Goal: Task Accomplishment & Management: Use online tool/utility

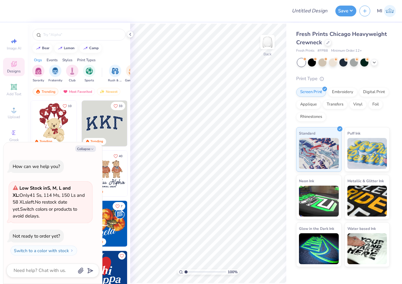
type textarea "x"
click at [314, 13] on input "Design Title" at bounding box center [317, 11] width 30 height 12
paste input "FPS239412"
type input "FPS239412"
type textarea "x"
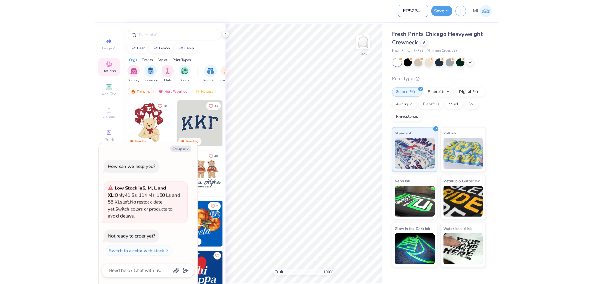
scroll to position [0, 5]
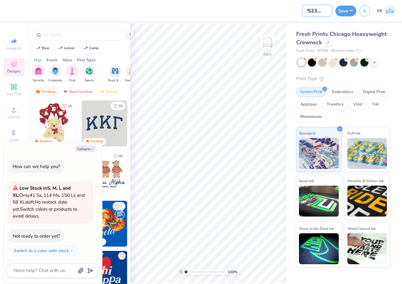
type input "FPS239412"
click at [312, 9] on input "FPS239412" at bounding box center [317, 11] width 30 height 12
click at [15, 114] on div "Upload" at bounding box center [14, 112] width 22 height 18
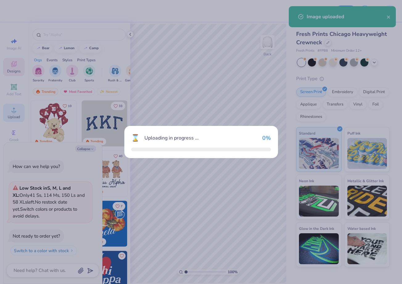
type textarea "x"
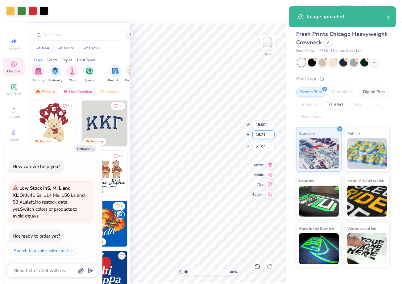
click at [259, 135] on input "16.71" at bounding box center [264, 134] width 22 height 9
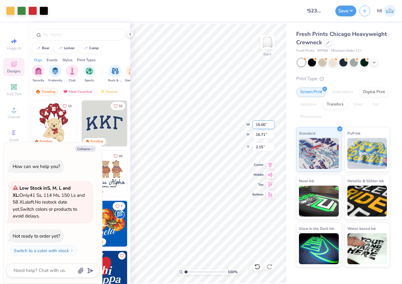
click at [260, 127] on input "15.00" at bounding box center [264, 124] width 22 height 9
type input "12"
type textarea "x"
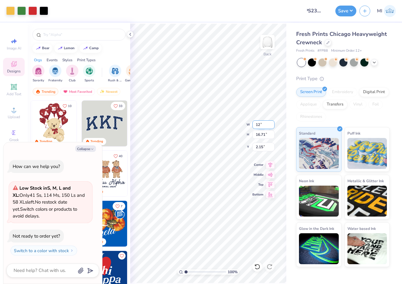
type input "12.00"
type input "13.37"
click at [261, 150] on input "3.82" at bounding box center [264, 146] width 22 height 9
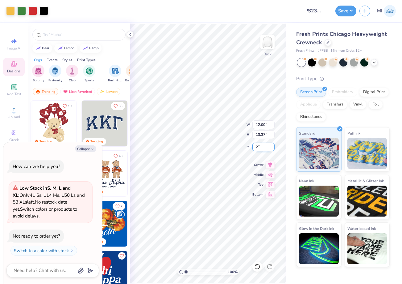
type input "2"
type textarea "x"
drag, startPoint x: 263, startPoint y: 149, endPoint x: 245, endPoint y: 149, distance: 18.5
click at [253, 149] on input "2.00" at bounding box center [264, 146] width 22 height 9
type input "2"
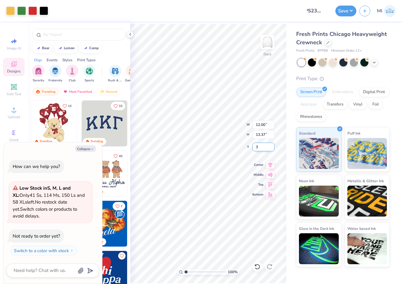
type input "3"
type textarea "x"
drag, startPoint x: 263, startPoint y: 148, endPoint x: 239, endPoint y: 148, distance: 24.1
click at [253, 148] on input "3.00" at bounding box center [264, 146] width 22 height 9
type input "2"
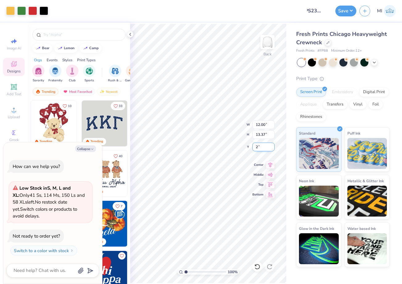
type textarea "x"
type input "2.00"
click at [75, 146] on div "Collapse" at bounding box center [52, 148] width 93 height 6
click at [78, 147] on button "Collapse" at bounding box center [85, 148] width 21 height 6
type textarea "x"
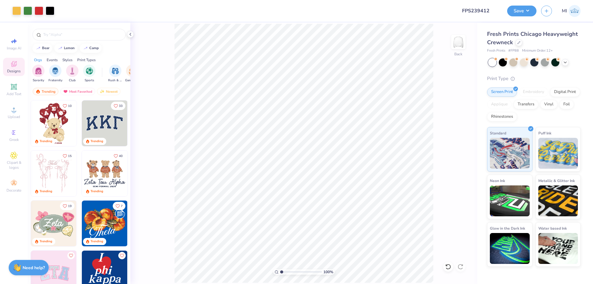
scroll to position [0, 0]
click at [402, 146] on input "2.00" at bounding box center [454, 147] width 22 height 9
type input "3.00"
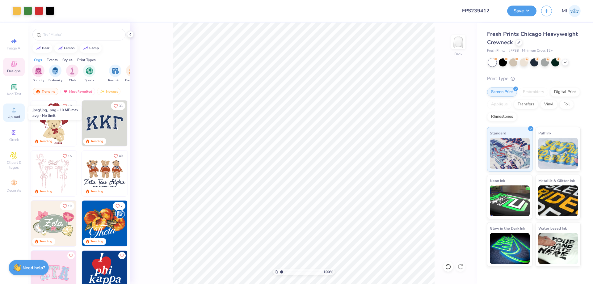
click at [17, 113] on div "Upload" at bounding box center [14, 112] width 22 height 18
click at [15, 91] on div "Add Text" at bounding box center [14, 90] width 22 height 18
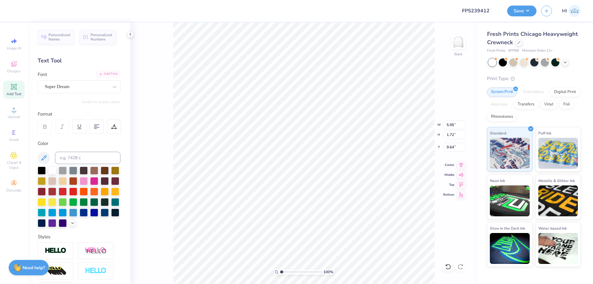
click at [108, 78] on div "Add Font Font Super Dream" at bounding box center [79, 82] width 83 height 22
click at [110, 72] on div "Add Font" at bounding box center [108, 73] width 24 height 7
click at [111, 75] on div "Add Font" at bounding box center [108, 73] width 24 height 7
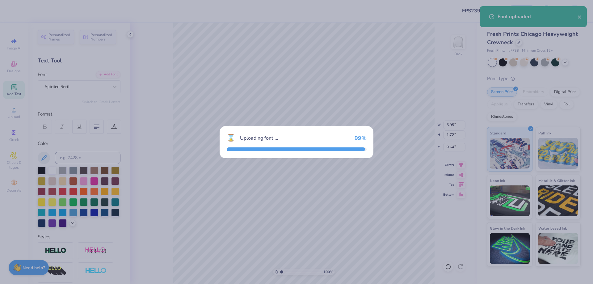
type input "2.75"
type input "1.60"
type input "9.70"
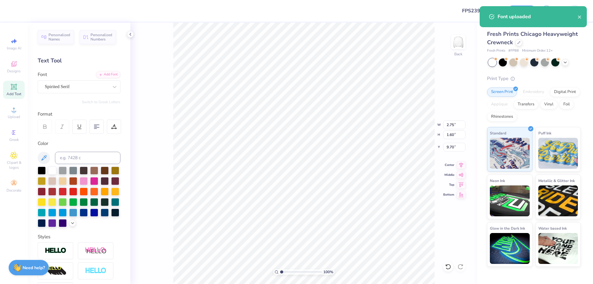
type input "12.00"
type input "13.37"
type input "3.00"
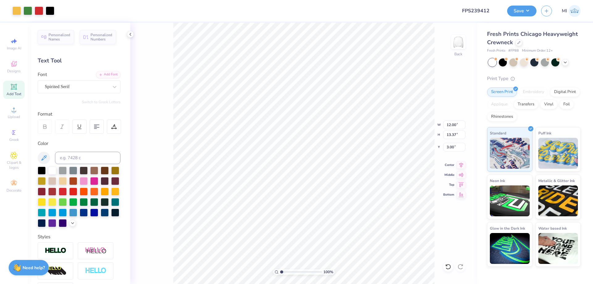
type input "2.75"
type input "1.60"
type input "9.70"
click at [74, 152] on input at bounding box center [87, 158] width 65 height 12
type input "7741"
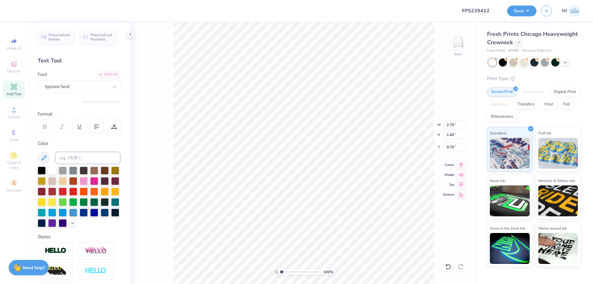
scroll to position [0, 0]
type textarea "DELTA"
click at [289, 272] on input "range" at bounding box center [301, 272] width 42 height 6
type input "2.82"
type input "12.00"
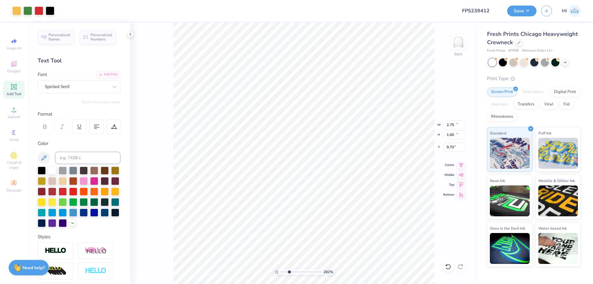
type input "13.37"
type input "3.00"
type input "3.46"
type input "1.59"
type input "9.15"
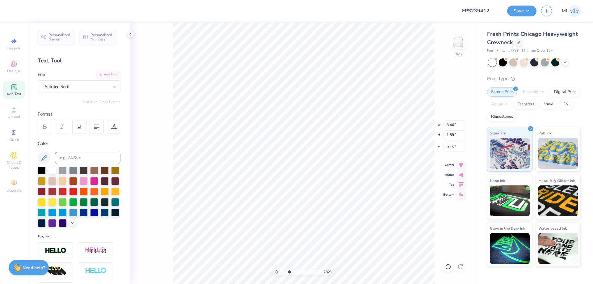
scroll to position [0, 1]
type textarea "GAMMA"
type input "12.00"
type input "13.37"
type input "3.00"
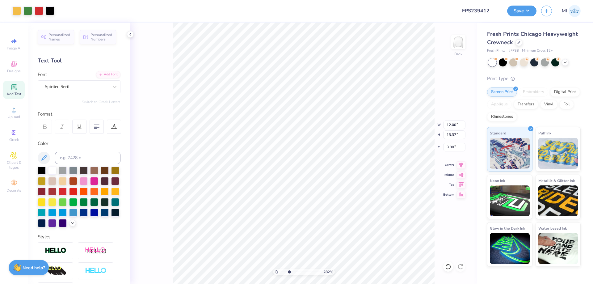
type input "4.16"
type input "1.63"
type input "9.13"
type input "3.42"
type input "7.34"
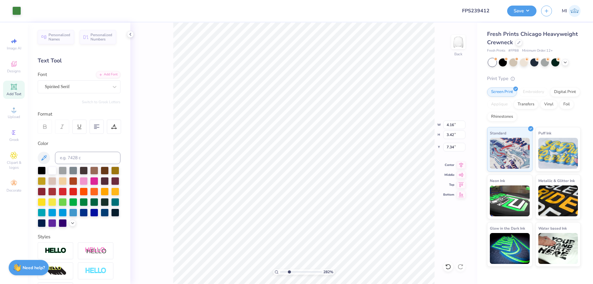
type input "5.03"
type input "4.14"
type input "7.29"
click at [280, 272] on div "282 %" at bounding box center [303, 153] width 261 height 261
click at [286, 269] on input "range" at bounding box center [301, 272] width 42 height 6
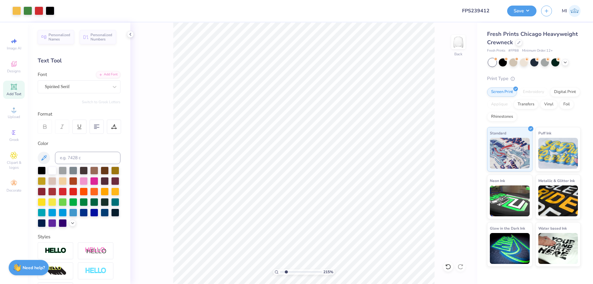
type input "2.15"
type input "4.18"
type input "1.93"
type input "7.38"
type input "5.03"
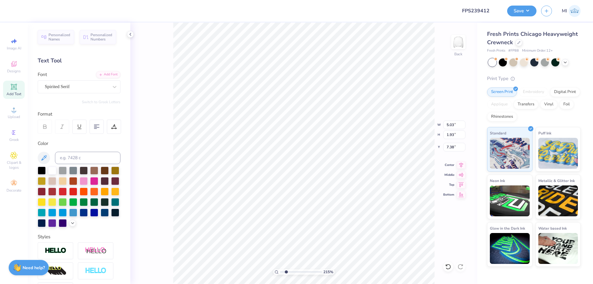
type input "1.97"
type input "9.51"
type input "4.11"
type input "7.36"
type input "5.90"
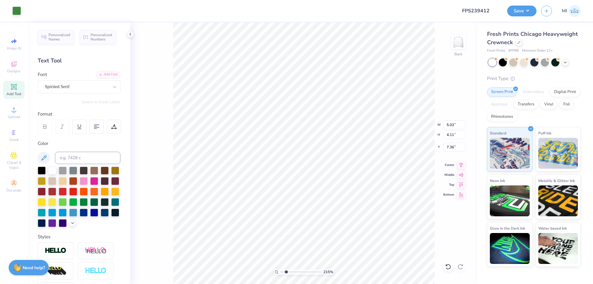
type input "4.82"
type input "6.86"
type input "6.09"
type input "4.98"
type input "6.09"
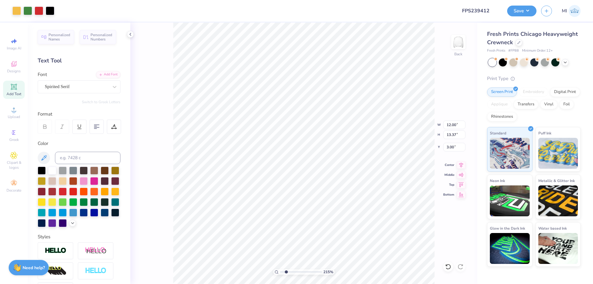
type input "2.39"
type input "9.45"
type input "12.00"
type input "13.37"
type input "3.00"
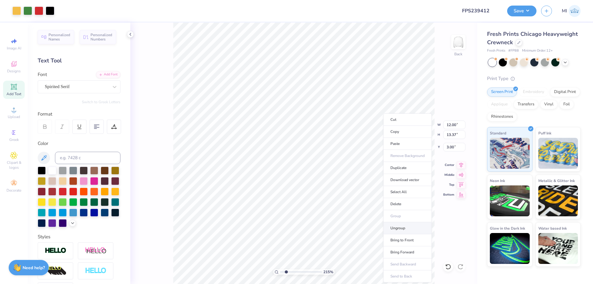
click at [402, 230] on li "Ungroup" at bounding box center [407, 228] width 48 height 12
type input "2.93"
type input "2.12"
type input "11.11"
type input "2.93"
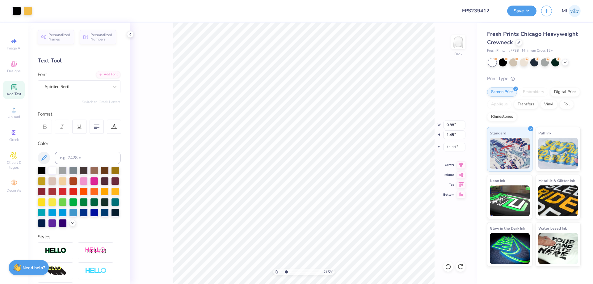
type input "2.12"
type input "10.62"
click at [402, 219] on li "Group" at bounding box center [407, 216] width 48 height 12
type input "0.64"
type input "1.23"
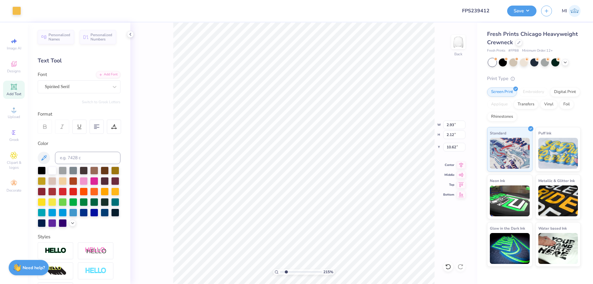
type input "13.61"
type input "2.50"
type input "1.80"
type input "13.25"
click at [292, 215] on li "Group" at bounding box center [295, 216] width 48 height 12
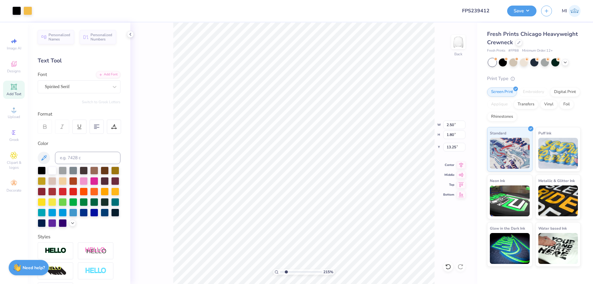
type input "0.88"
type input "1.43"
type input "7.32"
type input "2.87"
type input "2.26"
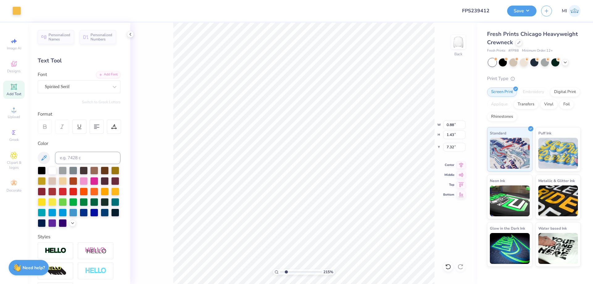
type input "6.82"
click at [274, 194] on li "Group" at bounding box center [281, 197] width 48 height 12
type input "11.90"
type input "13.37"
type input "3.00"
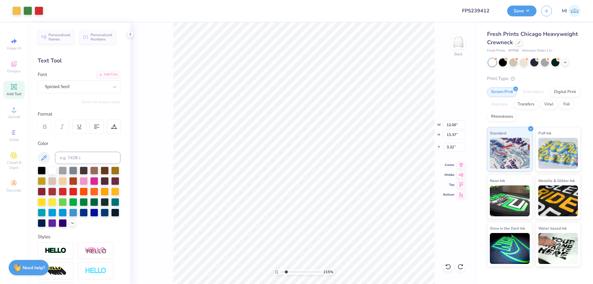
type input "3.00"
type input "3.41"
type input "12.00"
type input "13.37"
click at [343, 216] on li "Group" at bounding box center [347, 216] width 48 height 12
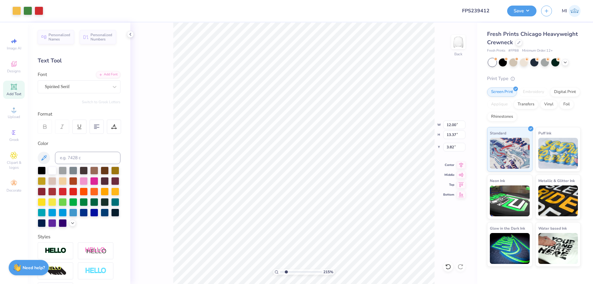
type input "3.00"
click at [356, 275] on li "Send to Back" at bounding box center [351, 276] width 48 height 12
click at [60, 251] on img at bounding box center [56, 250] width 22 height 7
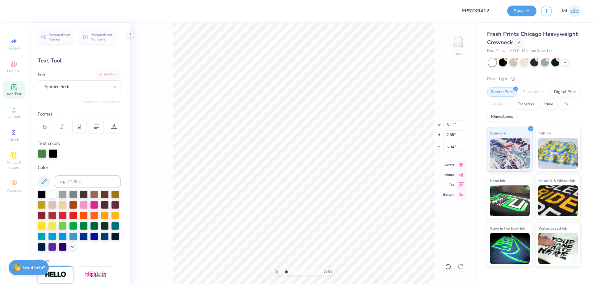
type input "5.11"
type input "2.38"
type input "6.84"
click at [52, 196] on div at bounding box center [52, 194] width 8 height 8
click at [86, 149] on div "Text colors" at bounding box center [79, 149] width 83 height 18
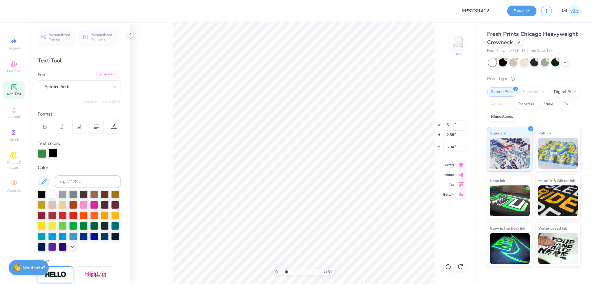
click at [56, 151] on div at bounding box center [53, 153] width 9 height 9
click at [51, 195] on div at bounding box center [52, 194] width 8 height 8
type input "12.00"
type input "13.37"
type input "3.00"
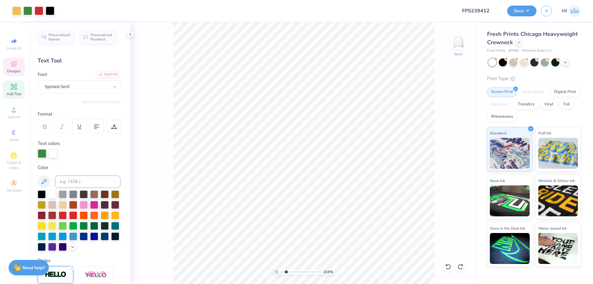
click at [16, 71] on span "Designs" at bounding box center [14, 71] width 14 height 5
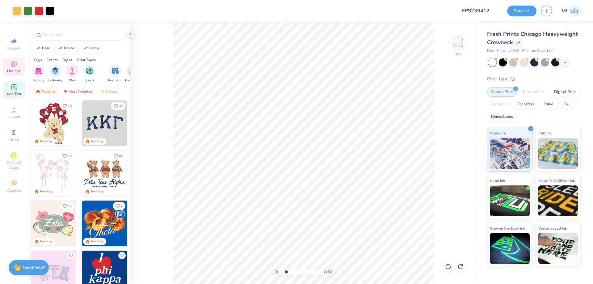
click at [14, 92] on span "Add Text" at bounding box center [13, 93] width 15 height 5
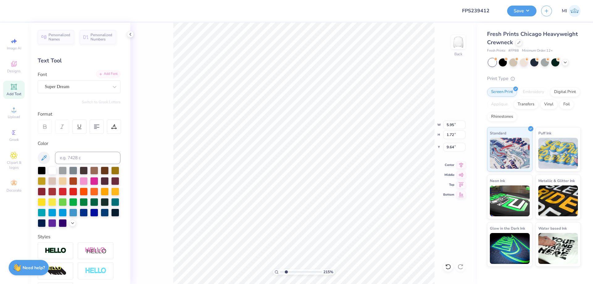
click at [111, 77] on div "Add Font" at bounding box center [108, 73] width 24 height 7
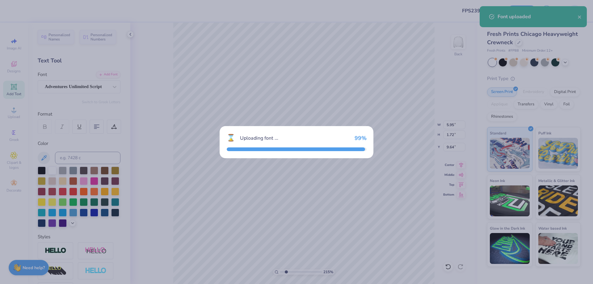
type input "5.16"
type input "1.42"
type input "9.79"
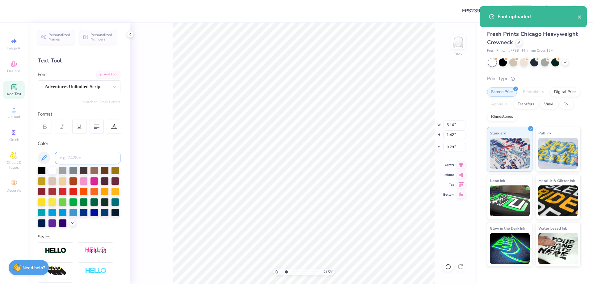
click at [91, 156] on input at bounding box center [87, 158] width 65 height 12
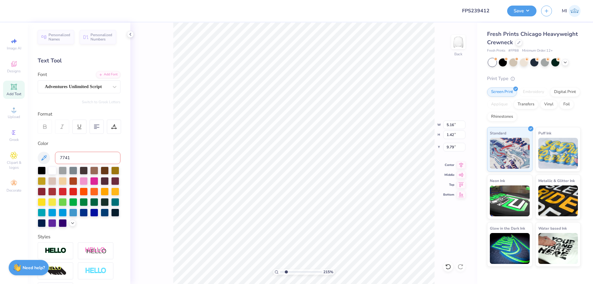
type input "7741"
type input "1.35"
type input "0.37"
type input "11.96"
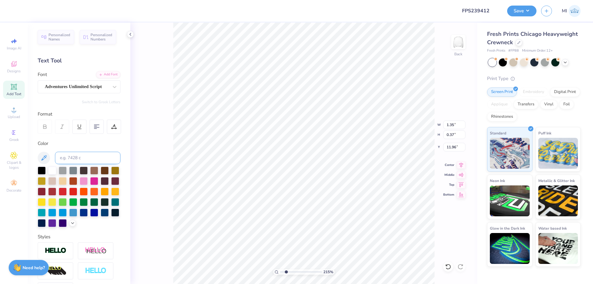
type textarea "Parent's Weekend ;25"
type input "12.03"
type input "5.18"
type input "0.48"
click at [299, 272] on input "range" at bounding box center [301, 272] width 42 height 6
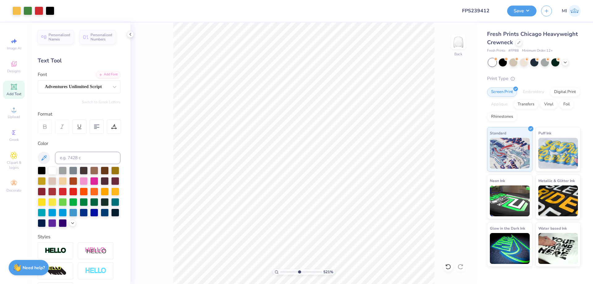
type input "5.21"
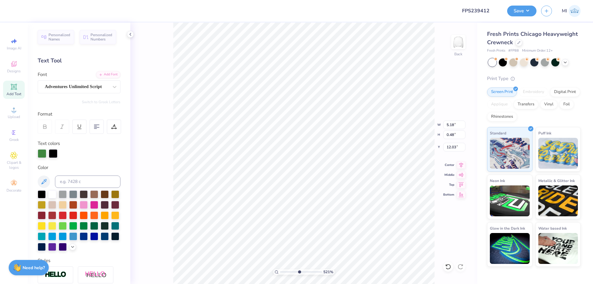
type textarea "Parent's Weekend 25;"
click at [402, 184] on div "521 % Back W 5.18 5.18 " H 0.48 0.48 " Y 12.03 12.03 " Center Middle Top Bottom" at bounding box center [303, 153] width 347 height 261
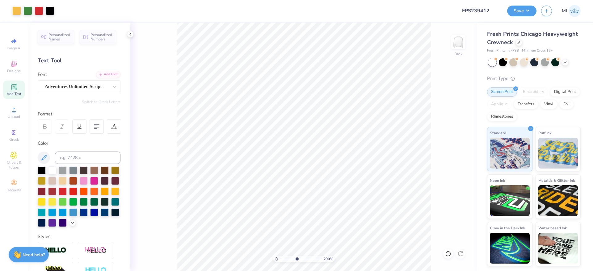
click at [298, 262] on input "range" at bounding box center [301, 259] width 42 height 6
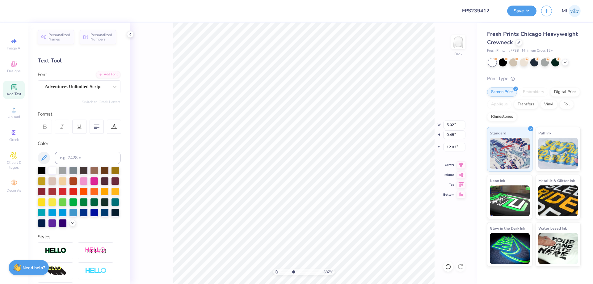
click at [293, 271] on input "range" at bounding box center [301, 272] width 42 height 6
drag, startPoint x: 288, startPoint y: 273, endPoint x: 300, endPoint y: 274, distance: 11.5
click at [300, 274] on input "range" at bounding box center [301, 272] width 42 height 6
type input "5.43"
type input "12.02"
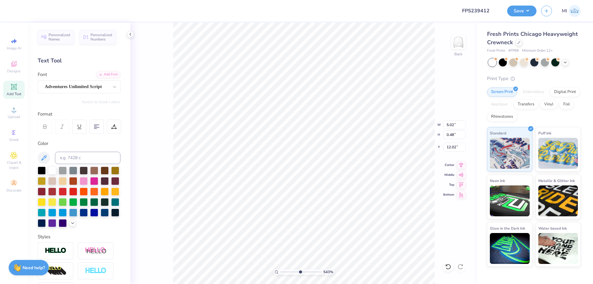
scroll to position [0, 0]
type input "12.00"
type input "13.37"
type input "3.00"
type input "3.46"
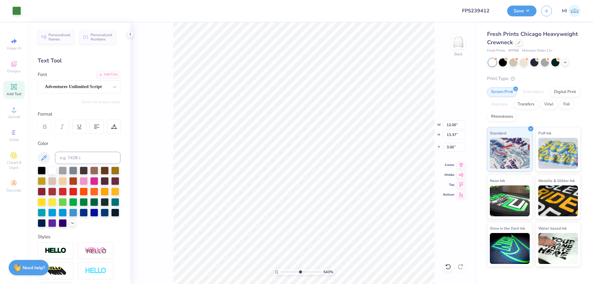
type input "1.59"
type input "11.65"
click at [100, 93] on div "Personalized Names Personalized Numbers Text Tool Add Font Font Spirited Serif …" at bounding box center [79, 153] width 103 height 261
click at [105, 89] on div "Spirited Serif" at bounding box center [76, 87] width 65 height 10
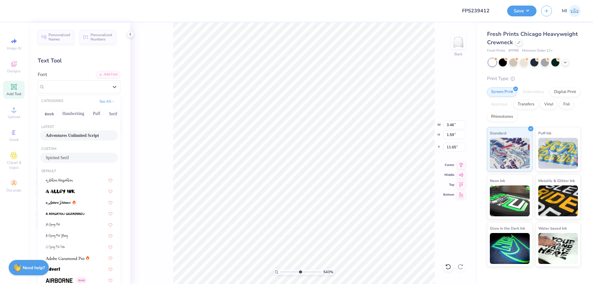
click at [89, 136] on div "Adventures Unlimited Script" at bounding box center [79, 135] width 67 height 6
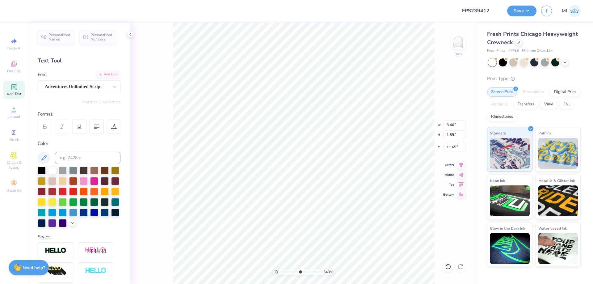
type input "6.45"
type input "1.55"
type input "11.68"
type textarea "Parent's Weekend"
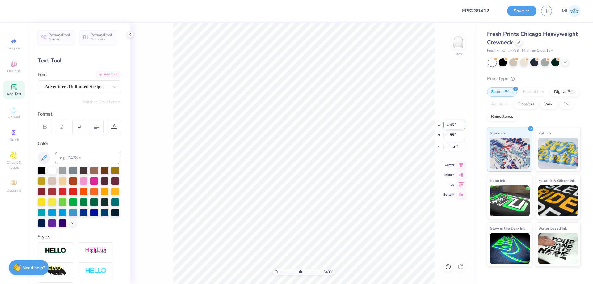
click at [402, 127] on input "6.45" at bounding box center [454, 124] width 22 height 9
type input "12.35"
type input "1.41"
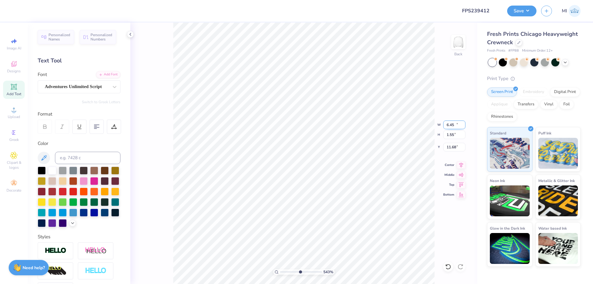
type input "11.74"
type input "5.00"
type input "0.57"
type input "11.91"
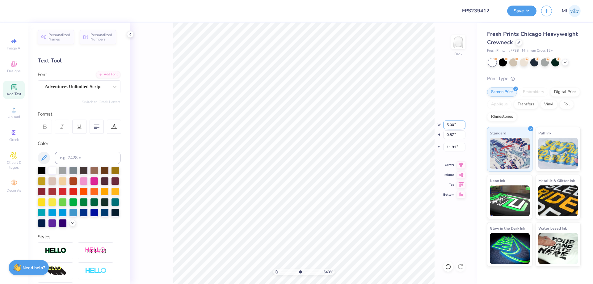
type textarea "Parent's Weekend '25"
click at [402, 124] on input "5.00" at bounding box center [454, 124] width 22 height 9
click at [402, 124] on input "6.10" at bounding box center [454, 124] width 22 height 9
type input "5.00"
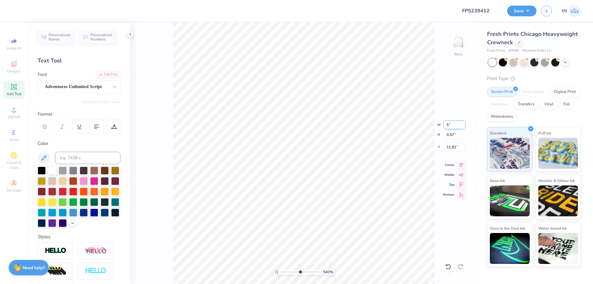
type input "0.47"
type input "11.97"
drag, startPoint x: 300, startPoint y: 271, endPoint x: 258, endPoint y: 275, distance: 42.2
click at [280, 275] on input "range" at bounding box center [301, 272] width 42 height 6
drag, startPoint x: 293, startPoint y: 271, endPoint x: 288, endPoint y: 272, distance: 4.3
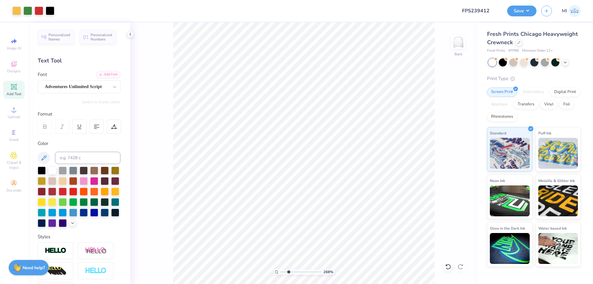
click at [288, 272] on input "range" at bounding box center [301, 272] width 42 height 6
type input "2.68"
type input "4.98"
type input "6.86"
type input "6.33"
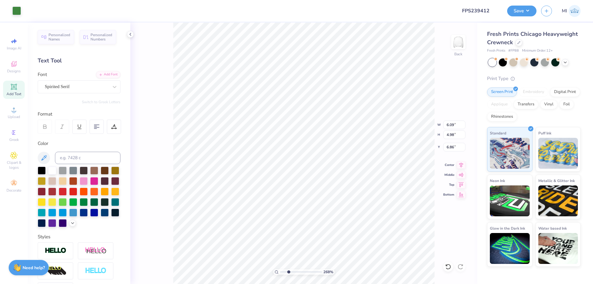
type input "5.79"
type input "6.77"
drag, startPoint x: 293, startPoint y: 272, endPoint x: 268, endPoint y: 275, distance: 25.5
type input "1"
click at [280, 275] on input "range" at bounding box center [301, 272] width 42 height 6
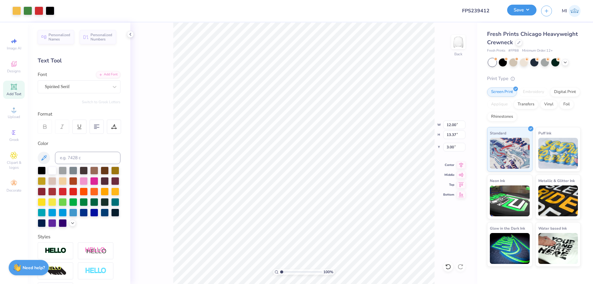
click at [402, 11] on button "Save" at bounding box center [521, 10] width 29 height 11
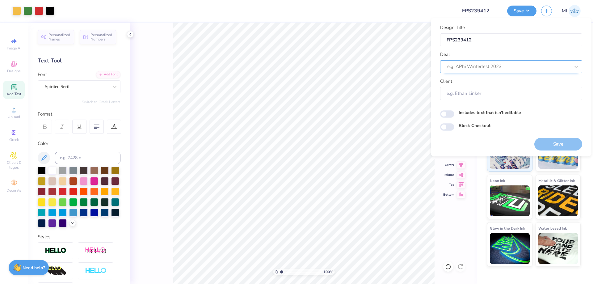
click at [402, 65] on div at bounding box center [508, 66] width 123 height 8
click at [402, 80] on div "Design Tool Gallery" at bounding box center [511, 83] width 137 height 10
type input "Design Tool Gallery"
type input "Design Tool Gallery User"
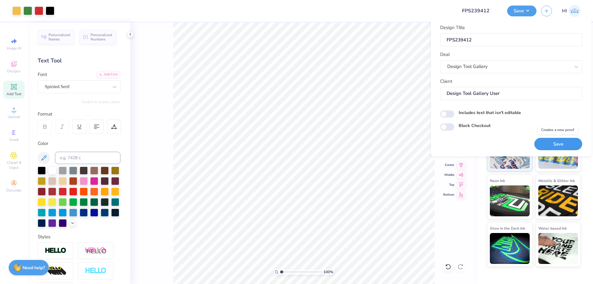
click at [402, 144] on button "Save" at bounding box center [558, 144] width 48 height 13
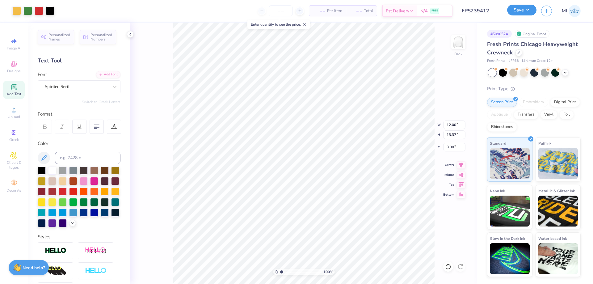
click at [402, 7] on button "Save" at bounding box center [521, 10] width 29 height 11
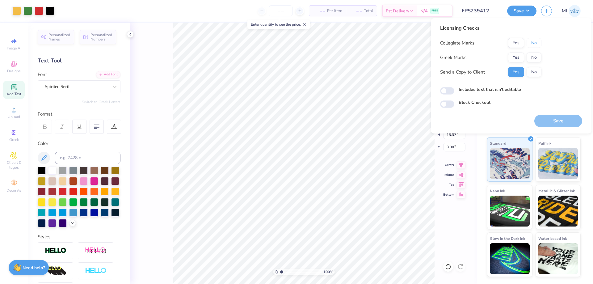
drag, startPoint x: 529, startPoint y: 41, endPoint x: 531, endPoint y: 49, distance: 8.7
click at [402, 41] on button "No" at bounding box center [534, 43] width 15 height 10
click at [402, 57] on button "Yes" at bounding box center [516, 58] width 16 height 10
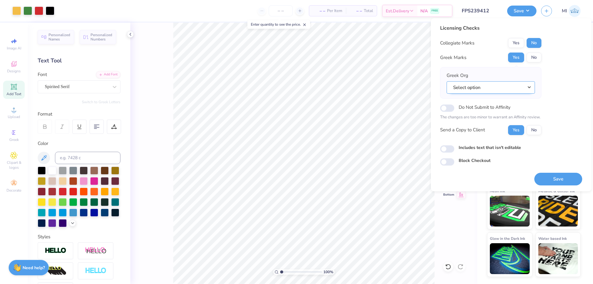
click at [402, 86] on button "Select option" at bounding box center [491, 87] width 88 height 13
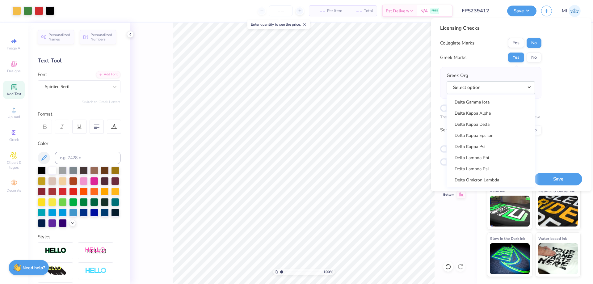
scroll to position [1408, 0]
click at [402, 130] on link "Delta Gamma" at bounding box center [490, 128] width 83 height 10
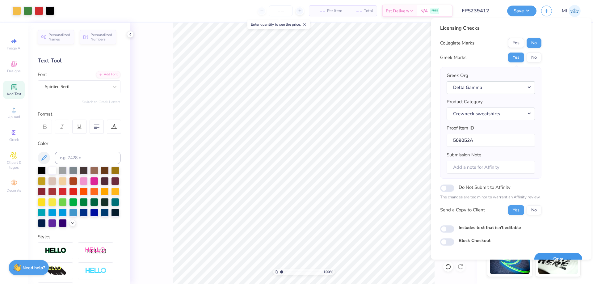
click at [402, 257] on button "Save" at bounding box center [558, 259] width 48 height 13
